Goal: Transaction & Acquisition: Purchase product/service

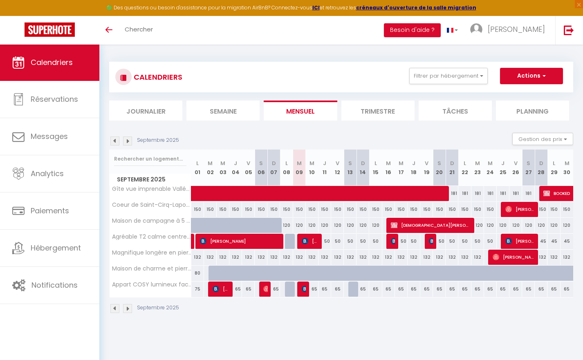
click at [313, 245] on span "[PERSON_NAME]" at bounding box center [310, 241] width 17 height 16
select select "OK"
select select "KO"
select select "0"
select select "1"
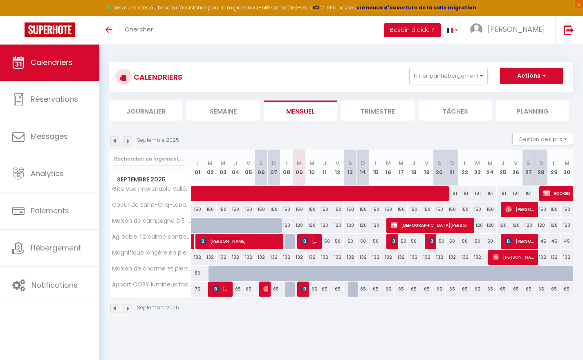
select select "1"
select select
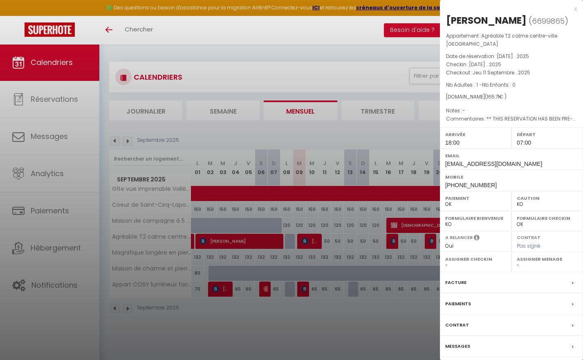
click at [466, 342] on label "Messages" at bounding box center [457, 346] width 25 height 9
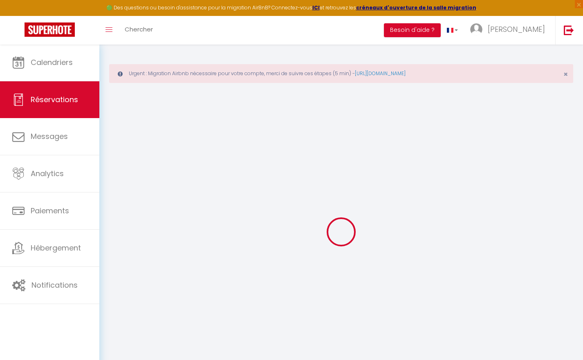
select select
checkbox input "false"
type textarea "** THIS RESERVATION HAS BEEN PRE-PAID ** BOOKING NOTE : Payment charge is EUR 2…"
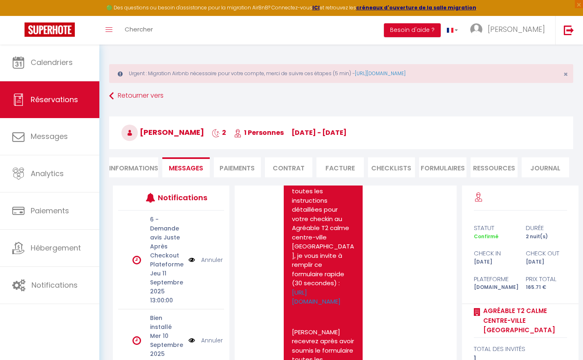
scroll to position [424, 0]
click at [311, 293] on link "https://superhote.com/applink/booking/TGMaQW29di/checkin" at bounding box center [316, 298] width 49 height 18
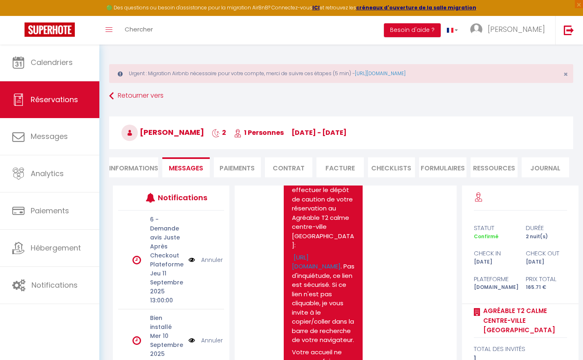
scroll to position [51, 0]
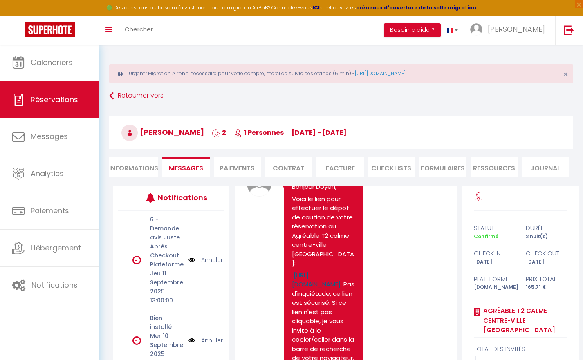
click at [309, 271] on link "https://superhote.com/applink/p/OZkzzt12" at bounding box center [316, 280] width 49 height 18
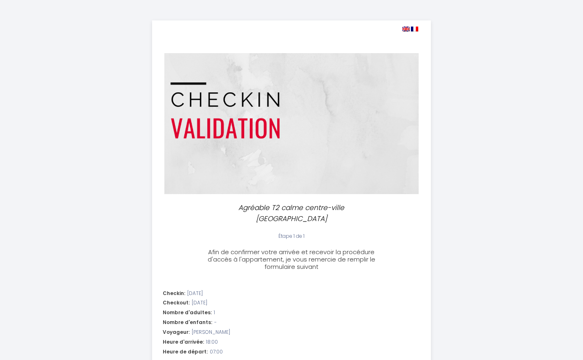
select select "18:00"
select select "07:00"
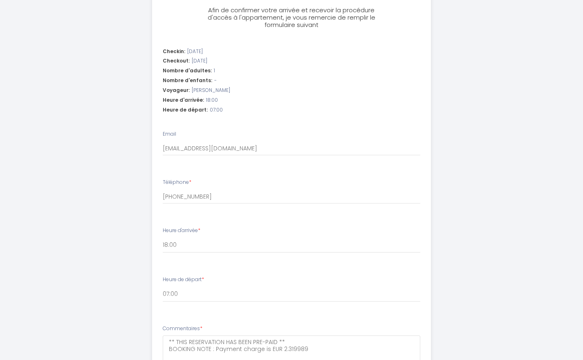
scroll to position [321, 0]
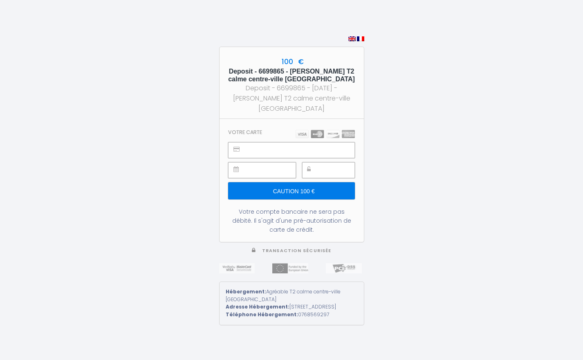
click at [324, 191] on input "Caution 100 €" at bounding box center [291, 190] width 126 height 17
